Goal: Information Seeking & Learning: Learn about a topic

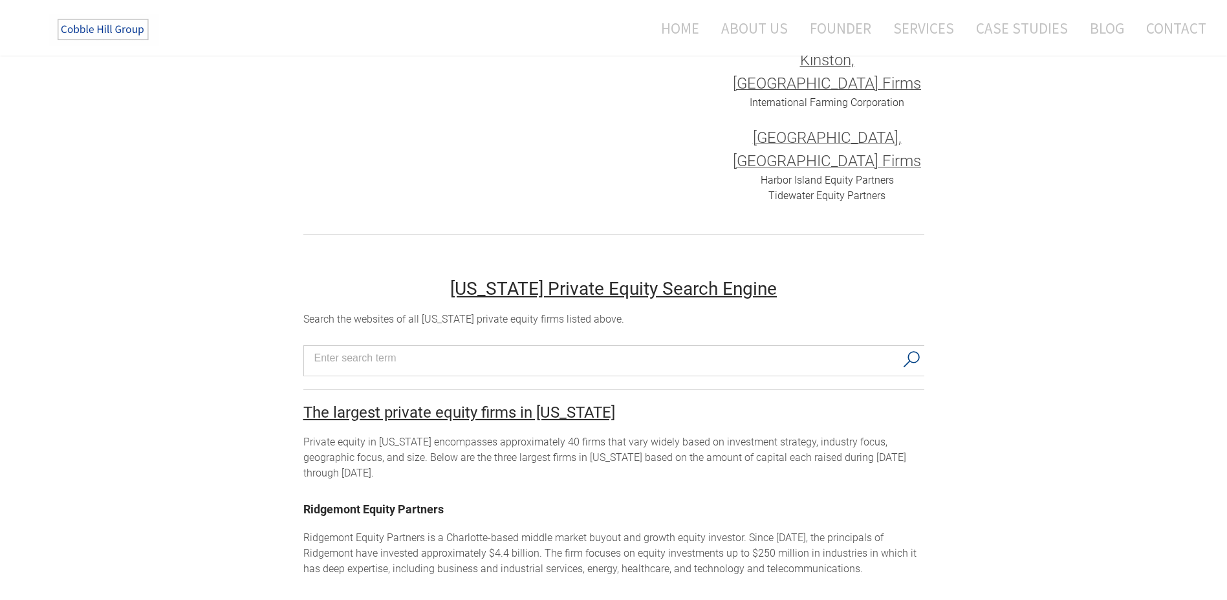
scroll to position [841, 0]
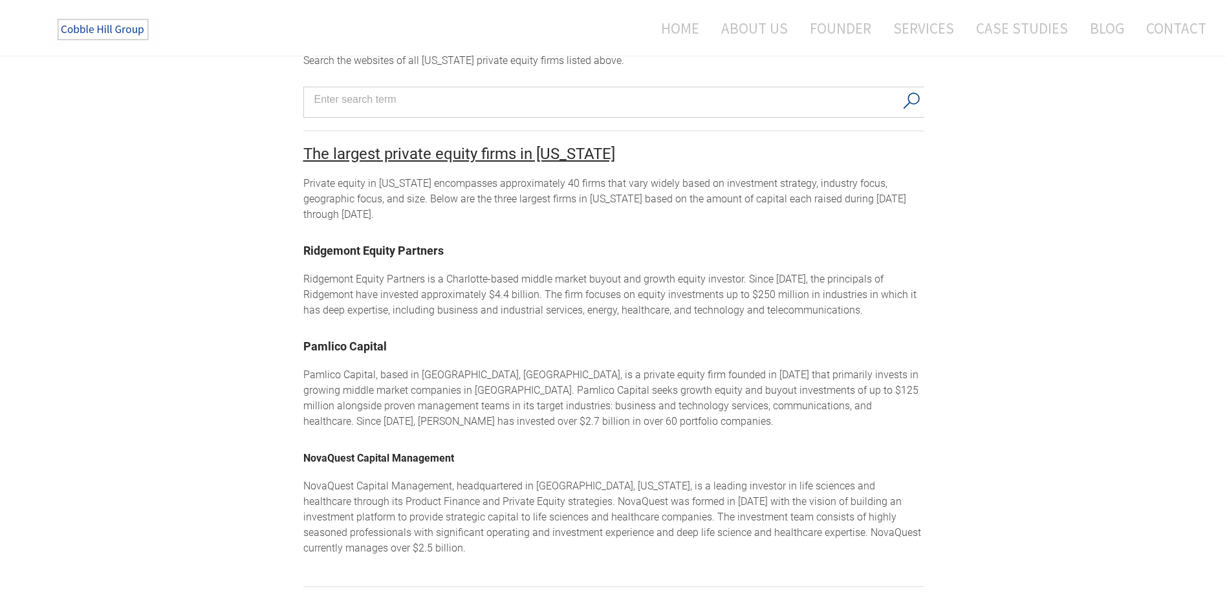
scroll to position [776, 0]
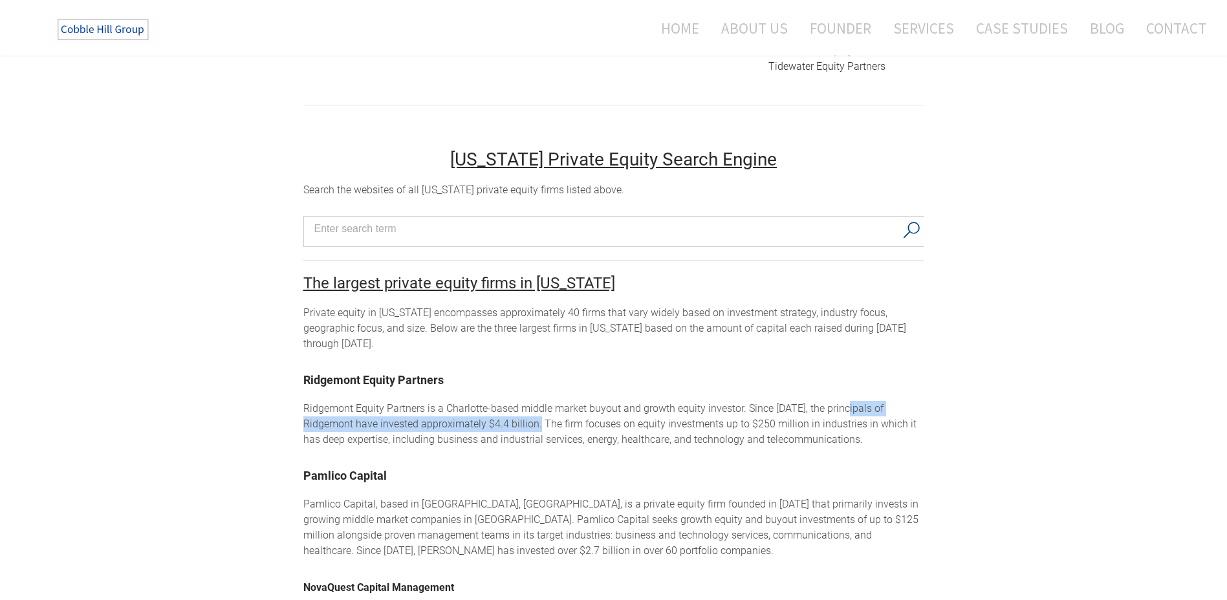
drag, startPoint x: 493, startPoint y: 278, endPoint x: 848, endPoint y: 254, distance: 355.3
click at [848, 254] on div "North Carolina Private Equity Firms Private equity firms in North Carolina The …" at bounding box center [613, 492] width 621 height 2304
click at [642, 401] on div "Ridgemont Equity Partners is a Charlotte-based middle market buyout and growth …" at bounding box center [613, 424] width 621 height 47
click at [402, 259] on div "North Carolina Private Equity Firms Private equity firms in North Carolina The …" at bounding box center [613, 492] width 621 height 2304
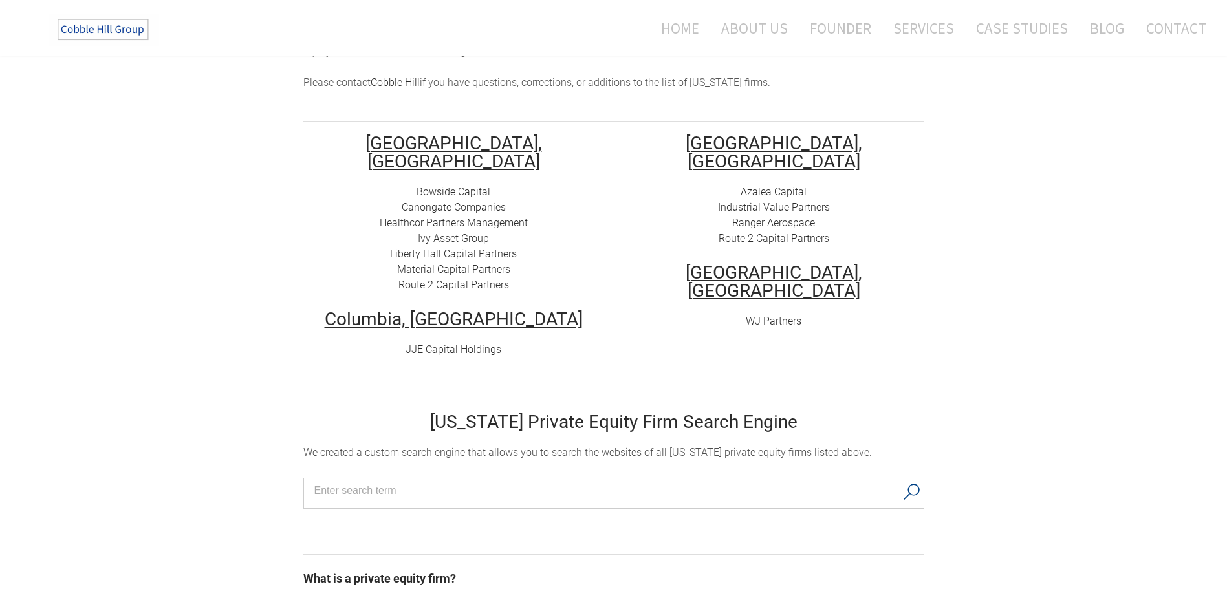
scroll to position [38, 0]
